Goal: Task Accomplishment & Management: Complete application form

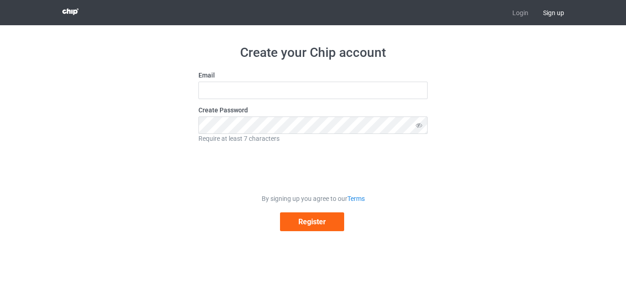
click at [555, 13] on span "Sign up" at bounding box center [554, 12] width 36 height 25
click at [553, 13] on span "Sign up" at bounding box center [554, 12] width 36 height 25
click at [319, 221] on button "Register" at bounding box center [312, 221] width 64 height 19
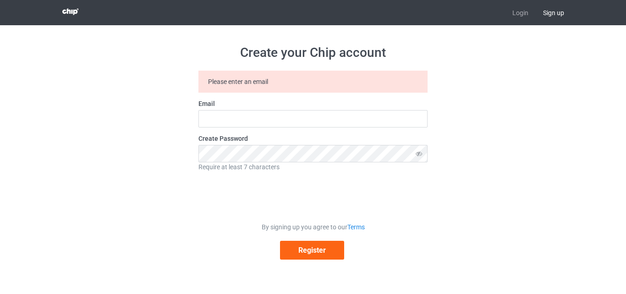
click at [552, 16] on span "Sign up" at bounding box center [554, 12] width 36 height 25
click at [261, 119] on input "text" at bounding box center [312, 118] width 229 height 17
type input "[EMAIL_ADDRESS][DOMAIN_NAME]"
click at [308, 253] on button "Register" at bounding box center [312, 250] width 64 height 19
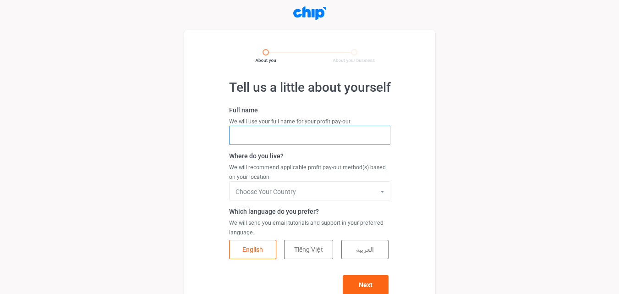
click at [253, 130] on input "text" at bounding box center [309, 135] width 161 height 19
click at [246, 138] on input "[PERSON_NAME]" at bounding box center [309, 135] width 161 height 19
click at [289, 141] on input "marie davinson" at bounding box center [309, 135] width 161 height 19
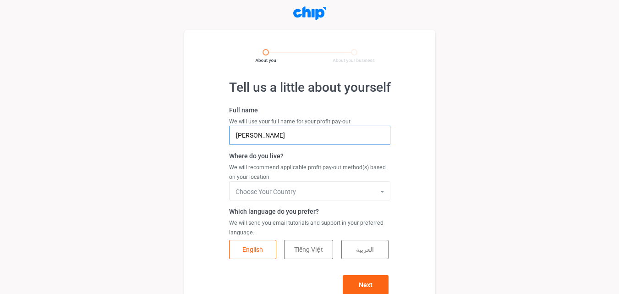
click at [254, 137] on input "marie davinson" at bounding box center [309, 135] width 161 height 19
click at [263, 137] on input "mariedavinson" at bounding box center [309, 135] width 161 height 19
click at [278, 136] on input "mariedavinson" at bounding box center [309, 135] width 161 height 19
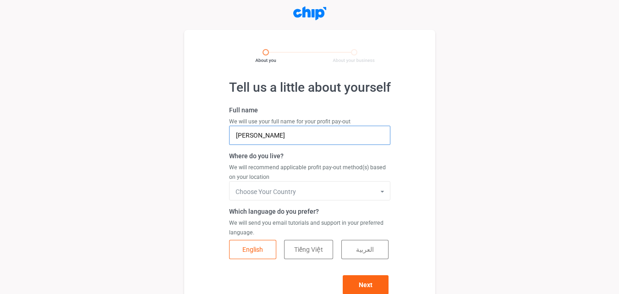
type input "marie"
click at [156, 219] on div "Tell us a little about yourself Full name We will use your full name for your p…" at bounding box center [309, 159] width 619 height 307
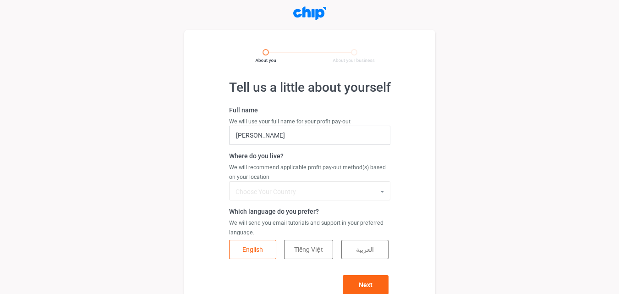
click at [296, 196] on input "text" at bounding box center [310, 191] width 160 height 19
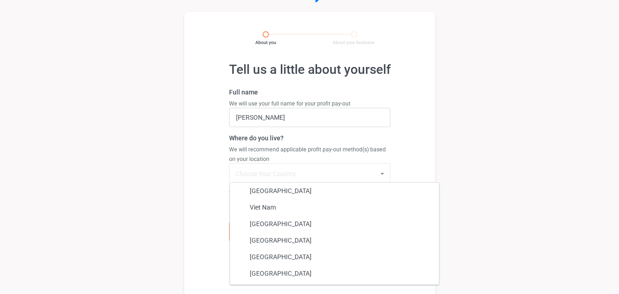
scroll to position [19, 0]
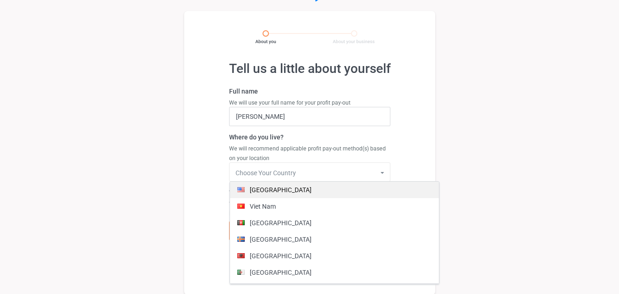
click at [286, 190] on div "united states" at bounding box center [334, 190] width 209 height 17
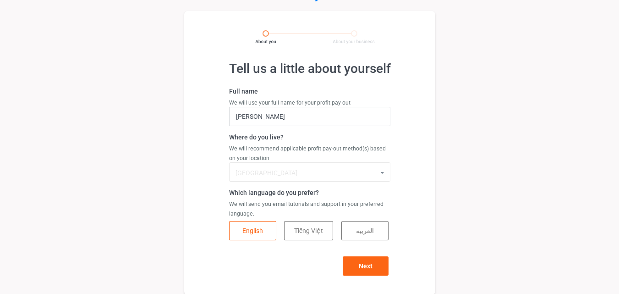
click at [355, 176] on input "text" at bounding box center [310, 172] width 160 height 19
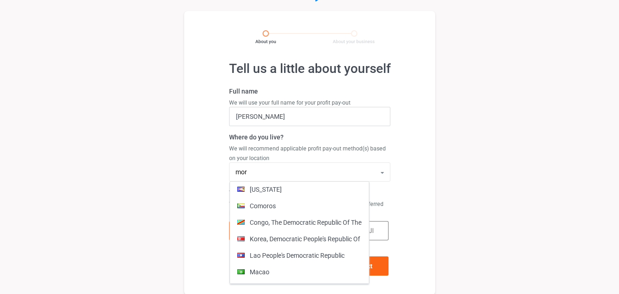
scroll to position [0, 0]
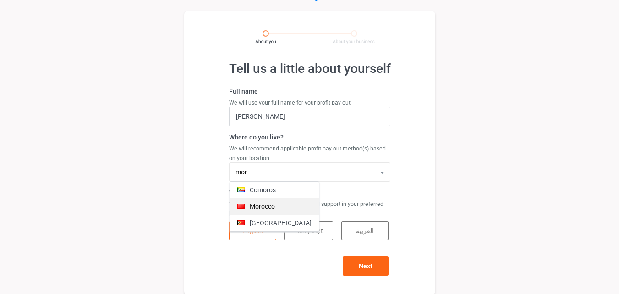
type input "mor"
click at [257, 208] on div "morocco" at bounding box center [274, 206] width 89 height 17
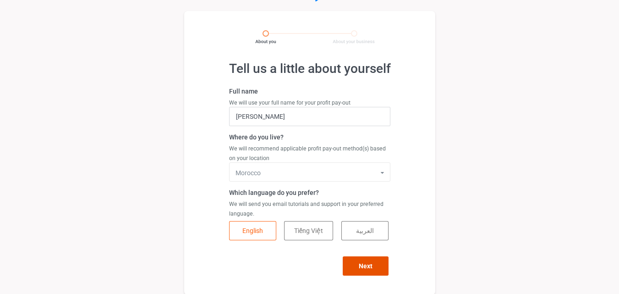
click at [362, 264] on button "Next" at bounding box center [366, 265] width 46 height 19
click at [362, 264] on div "Next" at bounding box center [309, 261] width 161 height 29
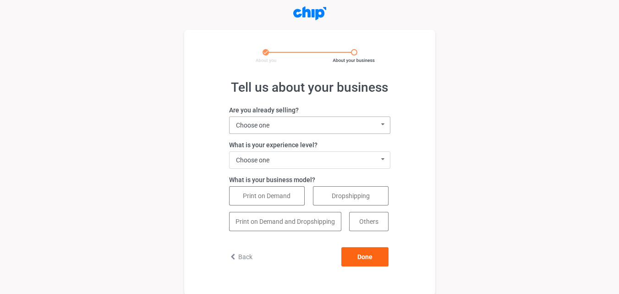
click at [382, 126] on icon at bounding box center [383, 124] width 12 height 15
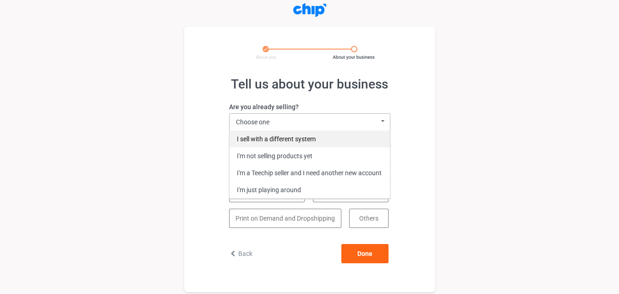
scroll to position [6, 0]
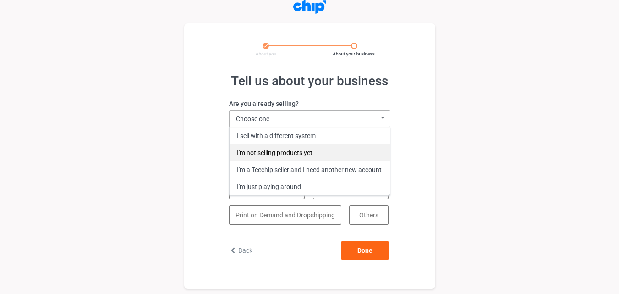
click at [303, 150] on div "I'm not selling products yet" at bounding box center [310, 152] width 160 height 17
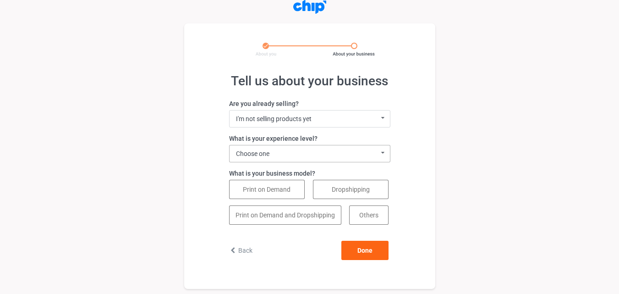
click at [303, 150] on div "Choose one 0 - 1 year (I'm just getting started) 2 - 3 years 4 - 5 years 5+ yea…" at bounding box center [309, 153] width 161 height 17
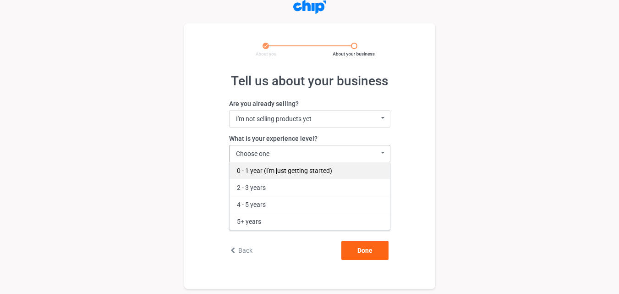
click at [282, 170] on div "0 - 1 year (I'm just getting started)" at bounding box center [310, 170] width 160 height 17
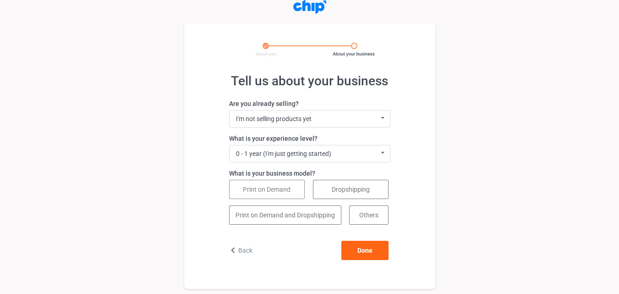
click at [273, 193] on button "Print on Demand" at bounding box center [267, 189] width 76 height 19
click at [315, 219] on button "Print on Demand and Dropshipping" at bounding box center [285, 214] width 112 height 19
click at [294, 195] on button "Print on Demand" at bounding box center [267, 189] width 76 height 19
click at [371, 256] on button "Done" at bounding box center [364, 250] width 47 height 19
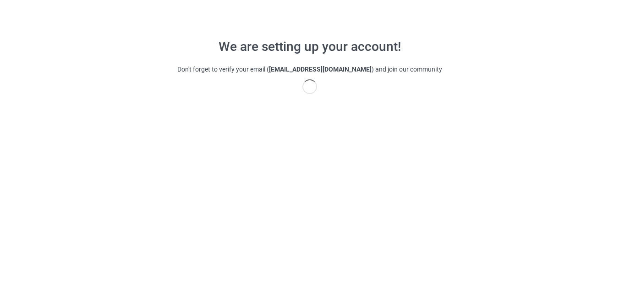
scroll to position [26, 0]
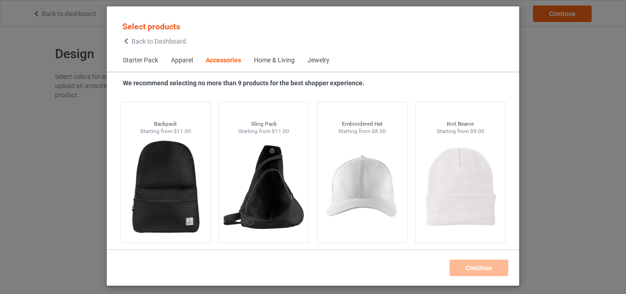
scroll to position [2548, 0]
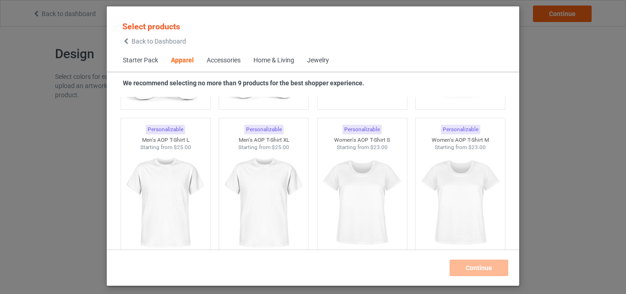
scroll to position [1482, 0]
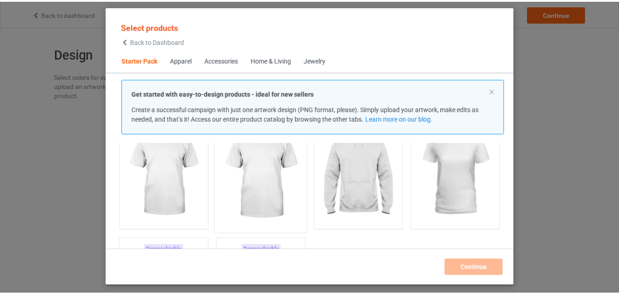
scroll to position [78, 0]
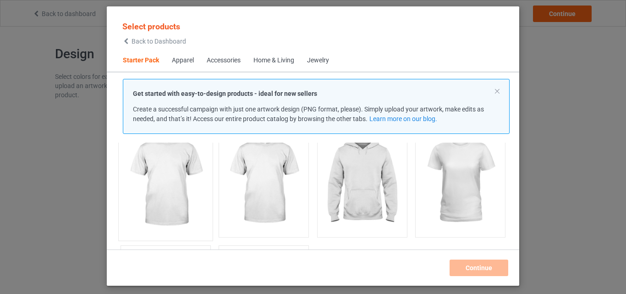
click at [179, 176] on img at bounding box center [165, 182] width 86 height 108
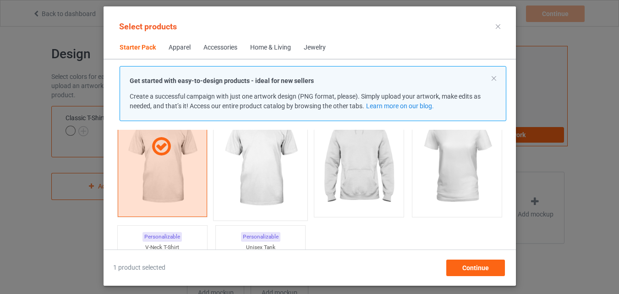
scroll to position [89, 0]
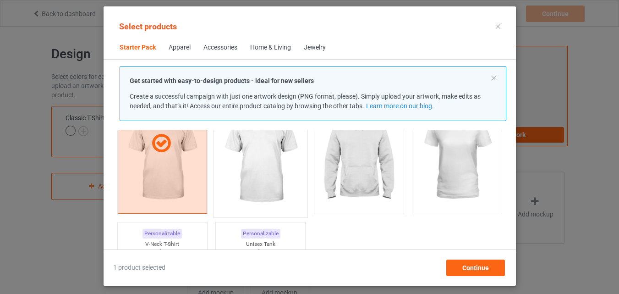
click at [259, 173] on img at bounding box center [260, 159] width 86 height 108
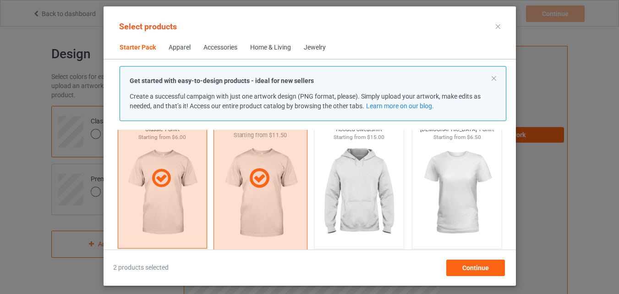
scroll to position [54, 0]
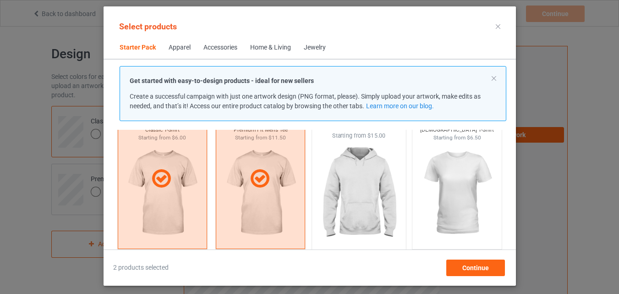
click at [339, 194] on img at bounding box center [359, 194] width 86 height 108
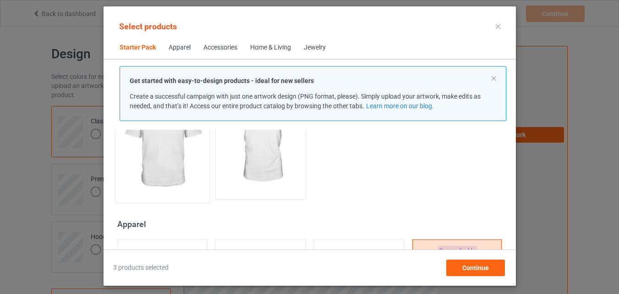
scroll to position [253, 0]
click at [153, 160] on img at bounding box center [162, 143] width 86 height 108
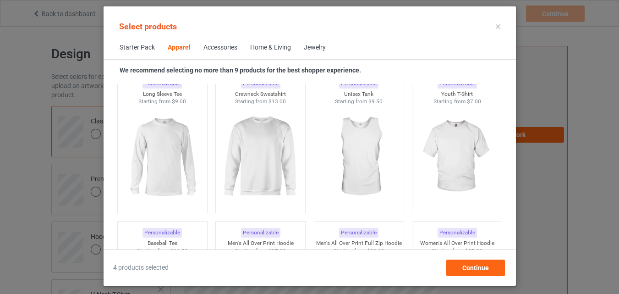
scroll to position [670, 0]
click at [249, 163] on img at bounding box center [260, 159] width 86 height 108
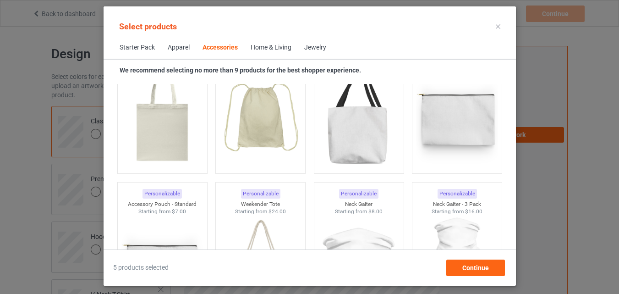
scroll to position [2834, 0]
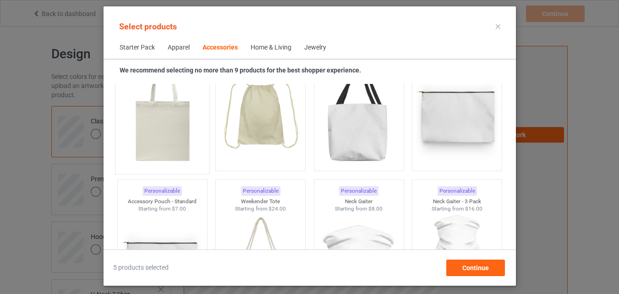
click at [199, 126] on img at bounding box center [162, 115] width 86 height 108
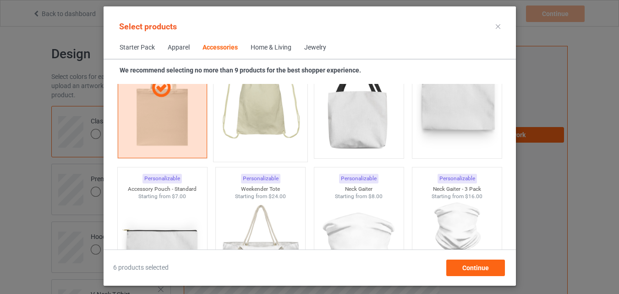
scroll to position [2827, 0]
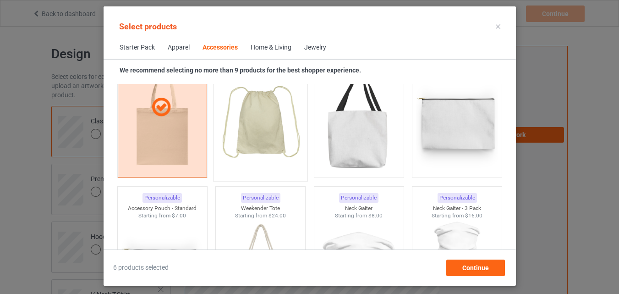
click at [273, 133] on img at bounding box center [260, 122] width 86 height 108
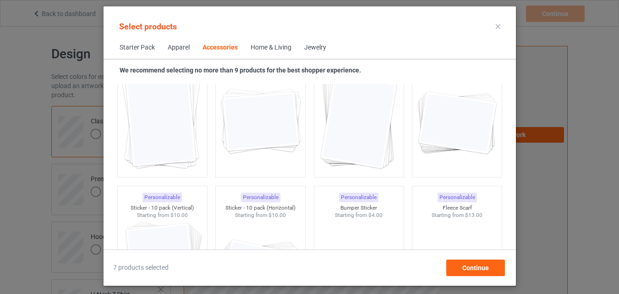
scroll to position [3426, 0]
click at [471, 268] on span "Continue" at bounding box center [475, 267] width 27 height 7
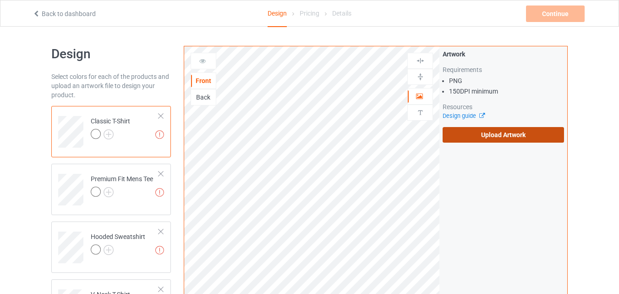
click at [496, 136] on label "Upload Artwork" at bounding box center [503, 135] width 121 height 16
click at [0, 0] on input "Upload Artwork" at bounding box center [0, 0] width 0 height 0
